Goal: Information Seeking & Learning: Understand process/instructions

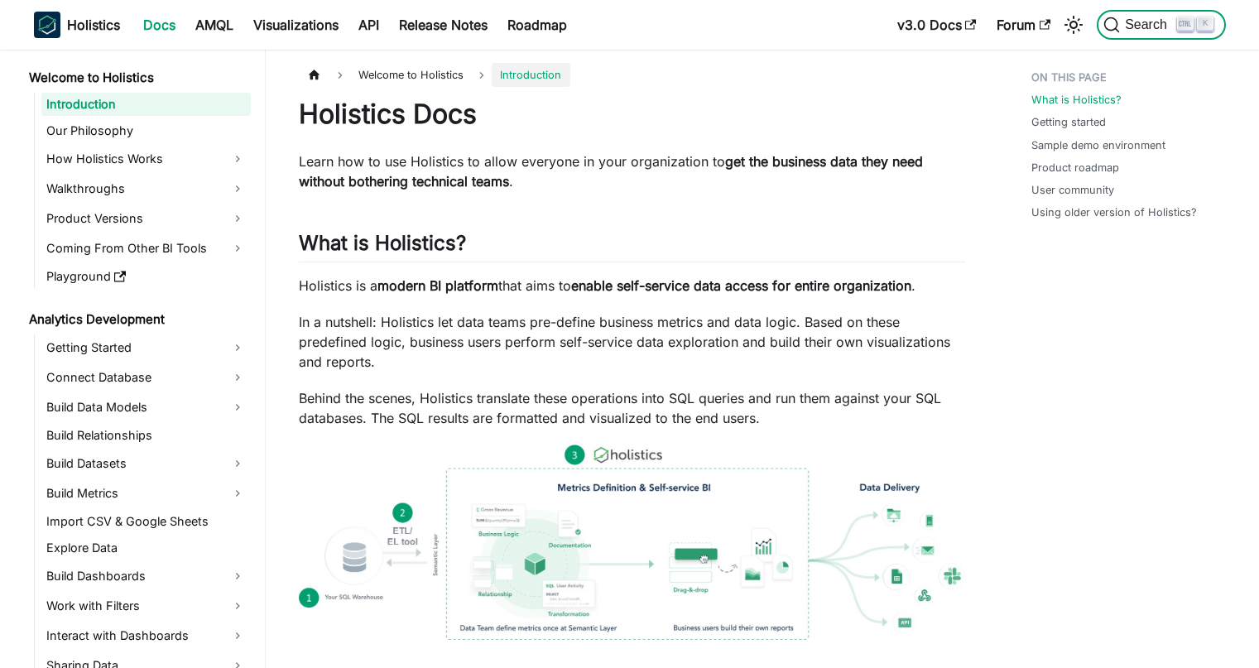
click at [1131, 29] on span "Search" at bounding box center [1148, 24] width 57 height 15
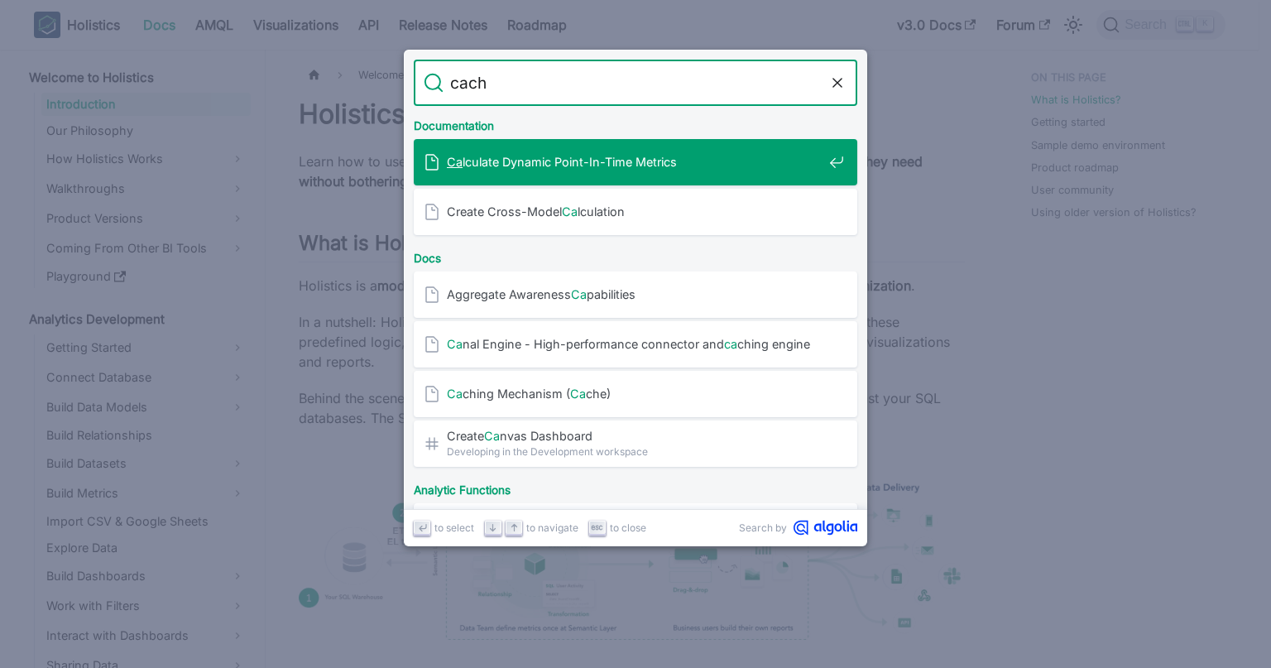
type input "cache"
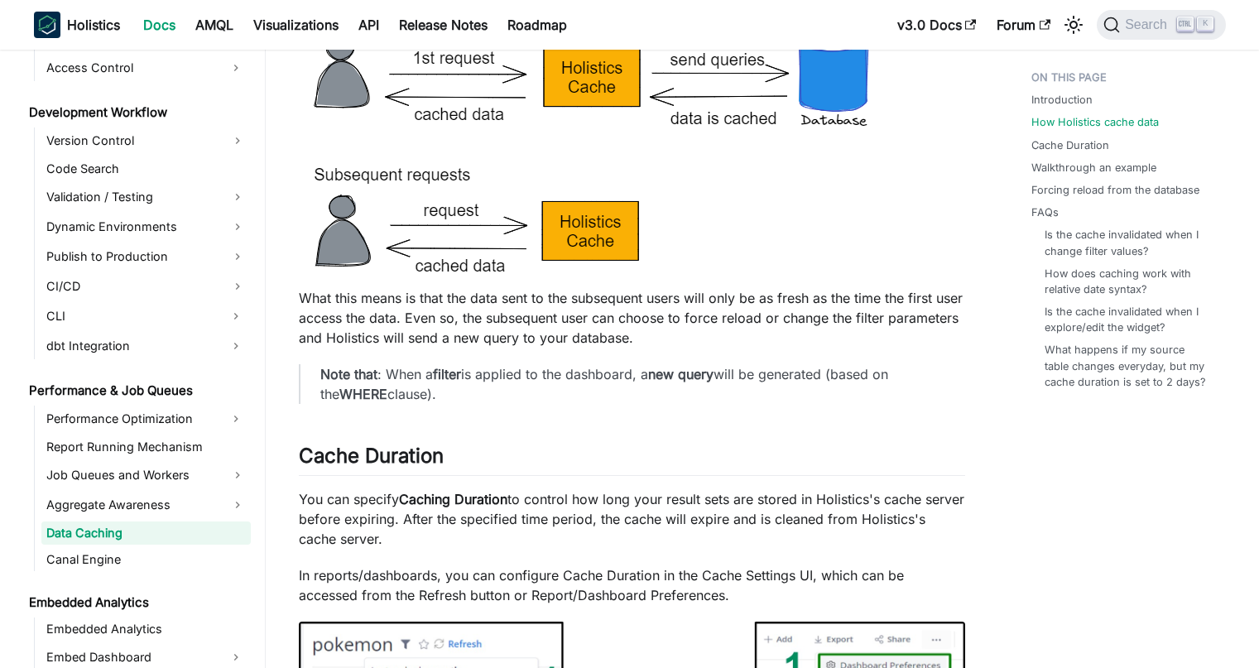
scroll to position [1068, 0]
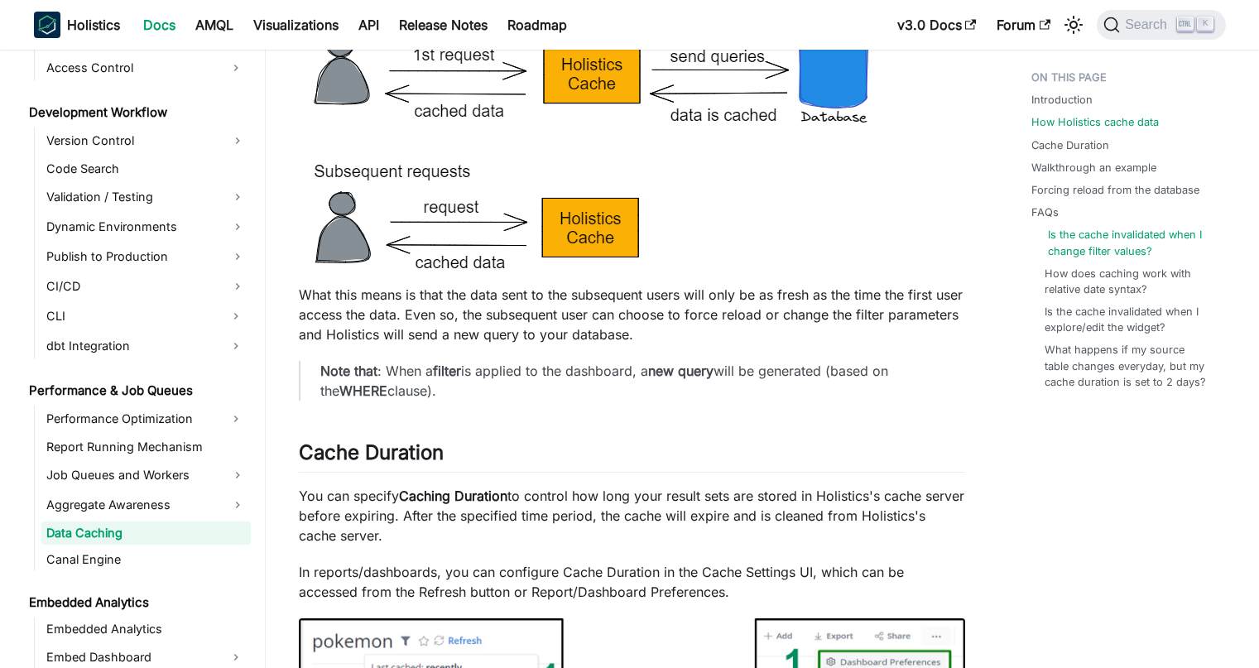
click at [1122, 251] on link "Is the cache invalidated when I change filter values?" at bounding box center [1130, 242] width 165 height 31
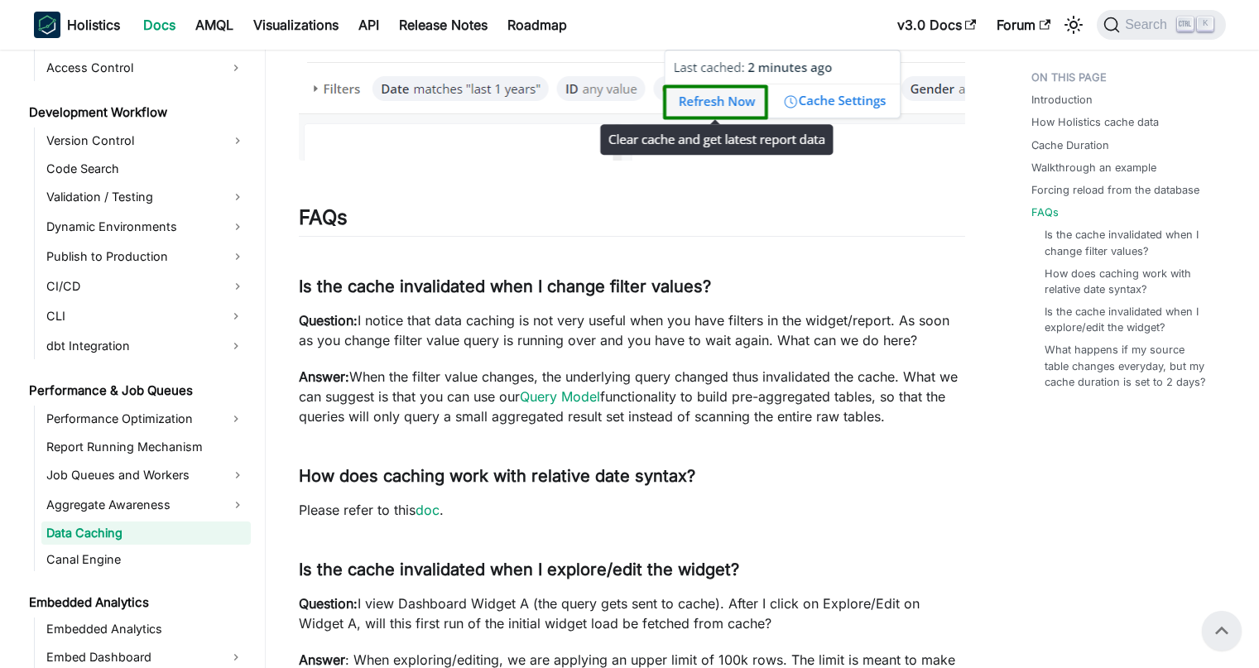
scroll to position [3325, 0]
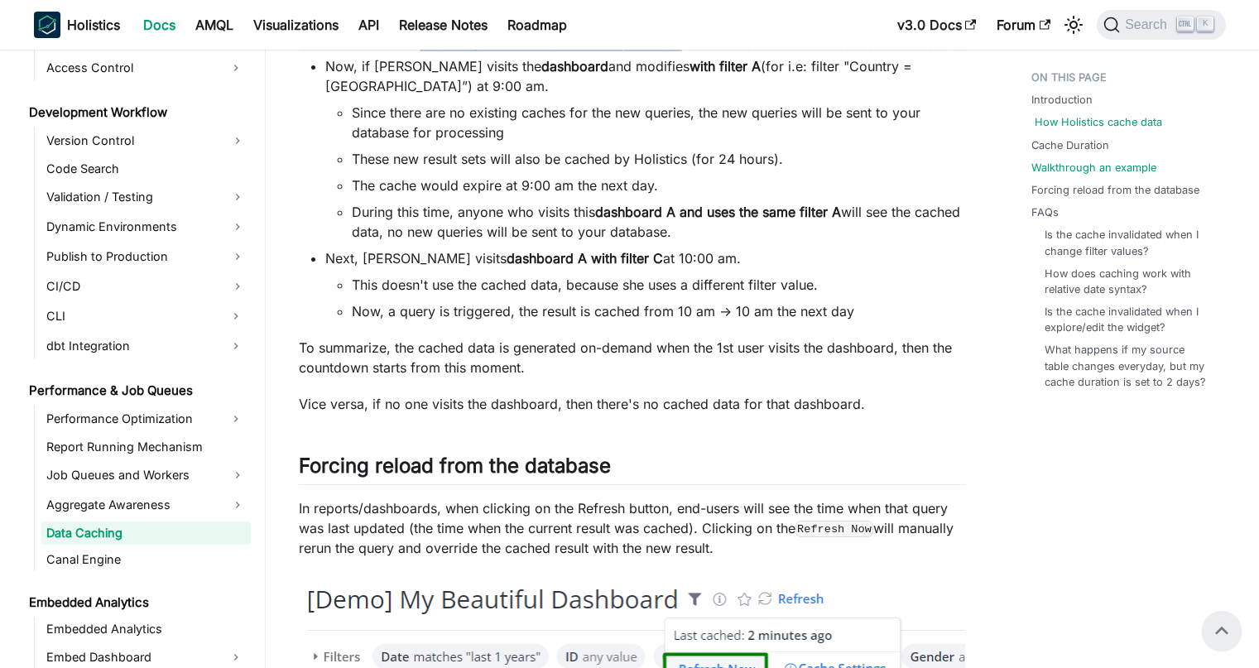
click at [1145, 119] on link "How Holistics cache data" at bounding box center [1097, 122] width 127 height 16
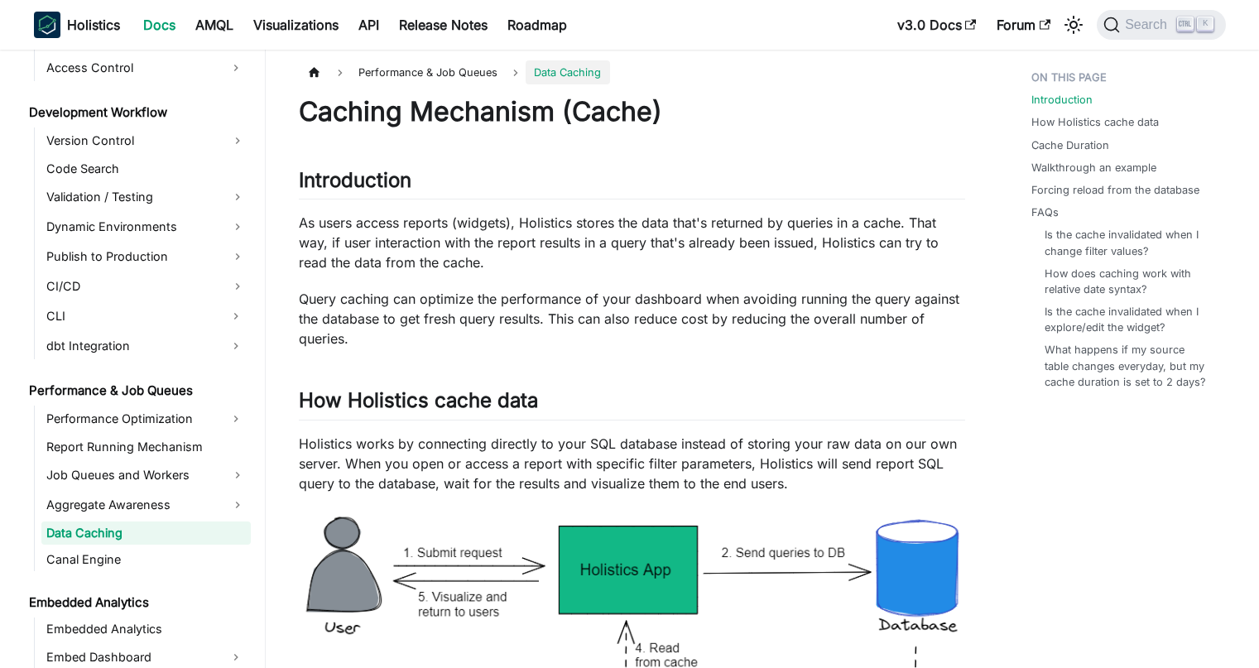
scroll to position [6, 0]
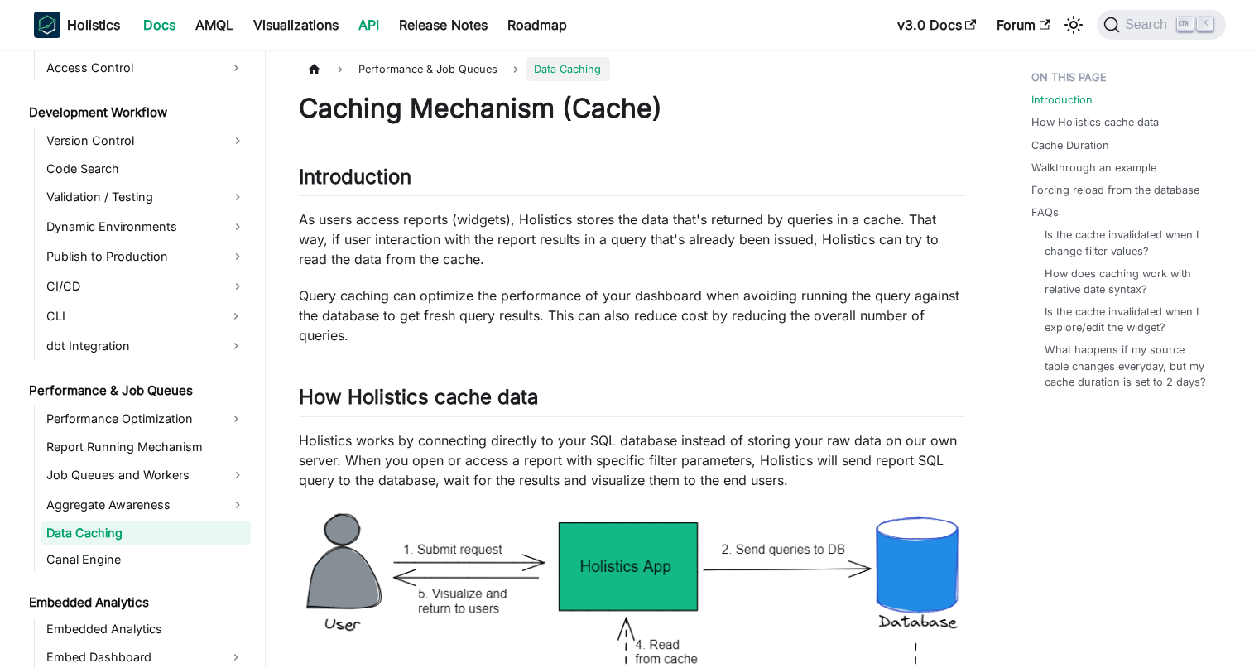
click at [384, 29] on link "API" at bounding box center [368, 25] width 41 height 26
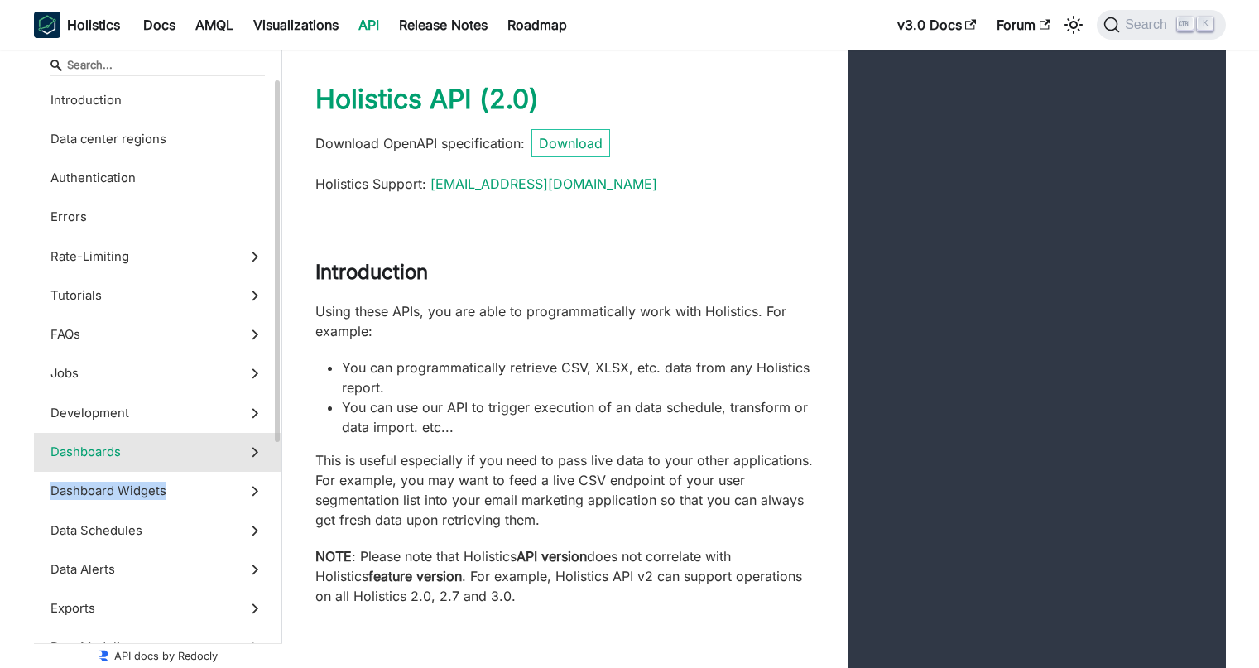
drag, startPoint x: 175, startPoint y: 499, endPoint x: 201, endPoint y: 457, distance: 49.4
click at [201, 457] on ul "Introduction Data center regions Authentication Errors Rate-Limiting Overview R…" at bounding box center [157, 641] width 247 height 1122
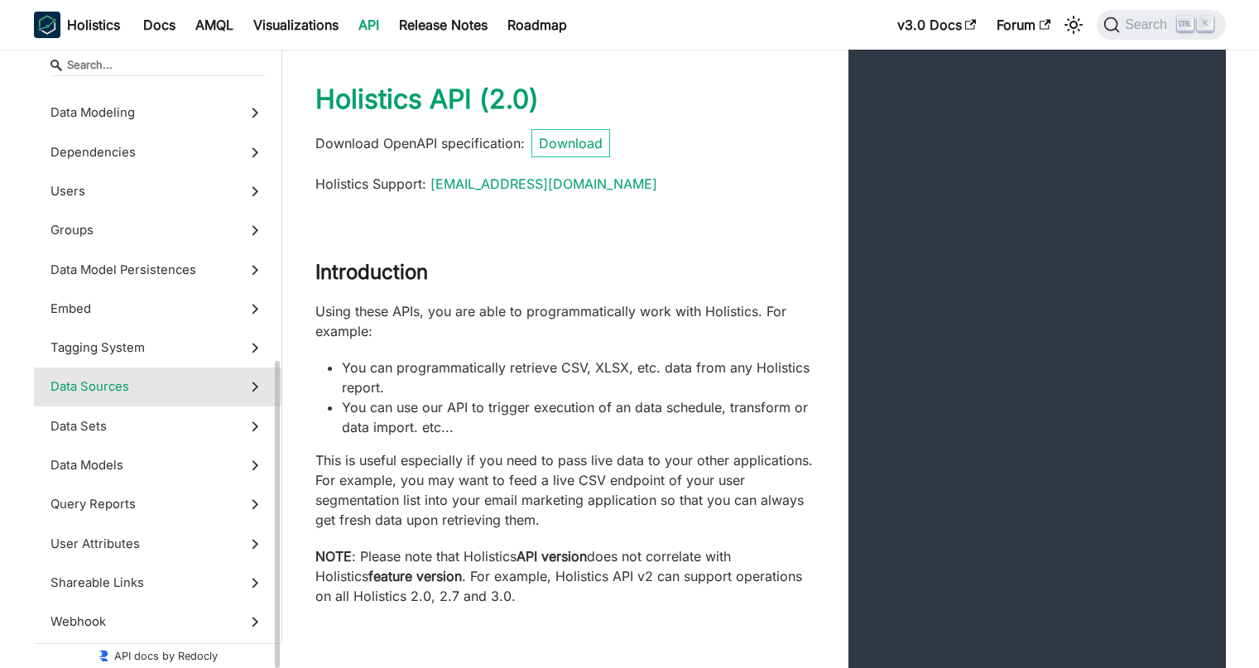
click at [83, 386] on span "Data Sources" at bounding box center [141, 386] width 183 height 18
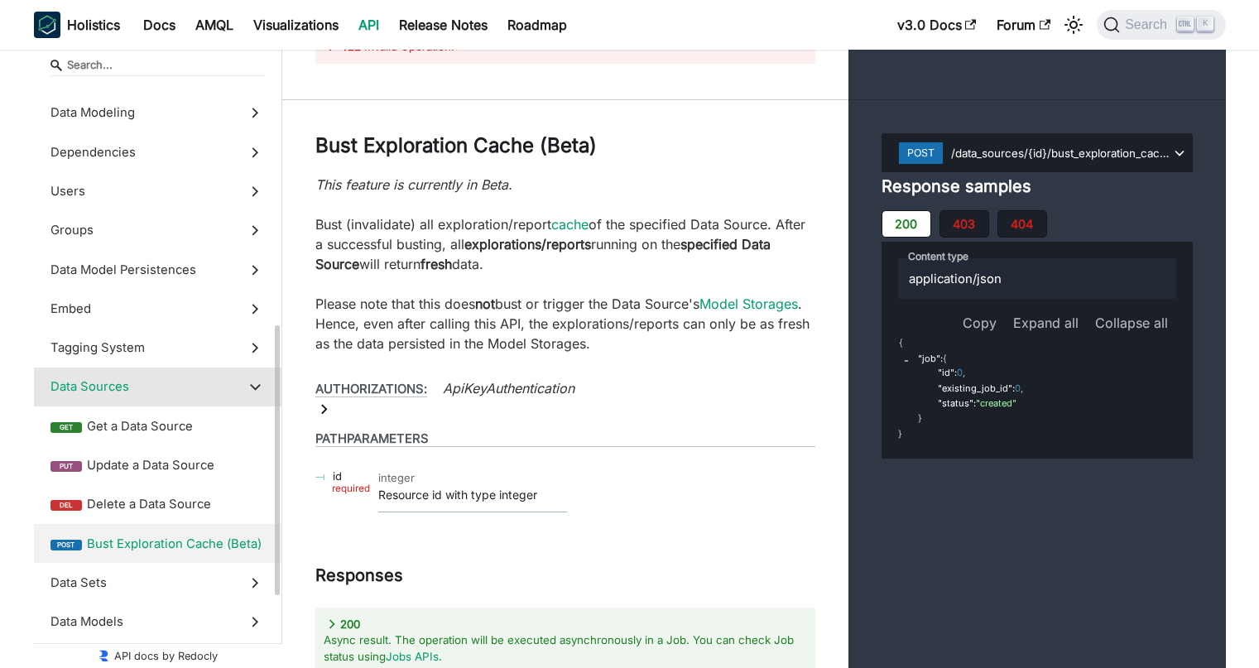
click at [152, 546] on span "Bust Exploration Cache (Beta)" at bounding box center [176, 544] width 178 height 18
